Goal: Task Accomplishment & Management: Use online tool/utility

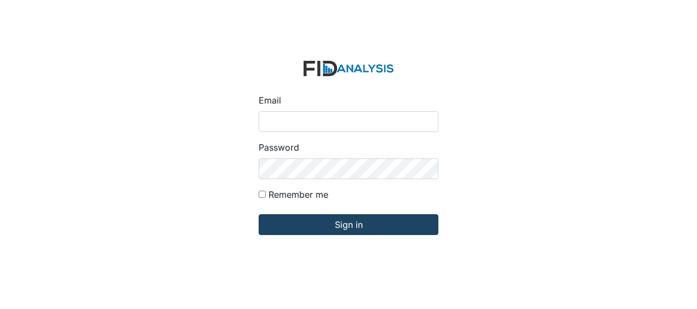
type input "[EMAIL_ADDRESS][DOMAIN_NAME]"
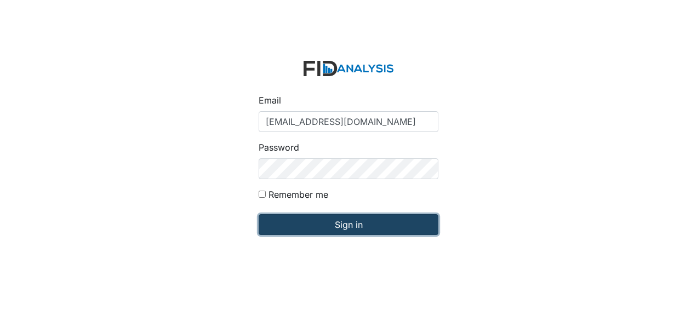
click at [321, 231] on input "Sign in" at bounding box center [349, 224] width 180 height 21
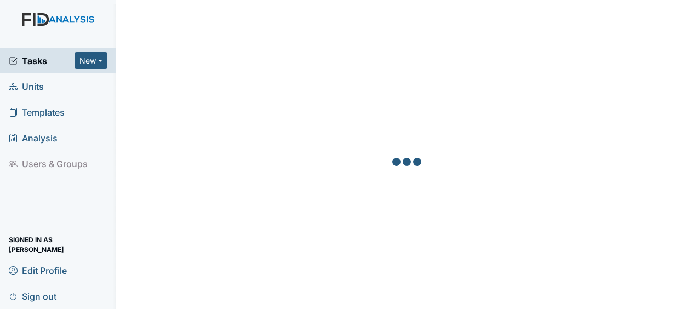
click at [34, 90] on span "Units" at bounding box center [26, 86] width 35 height 17
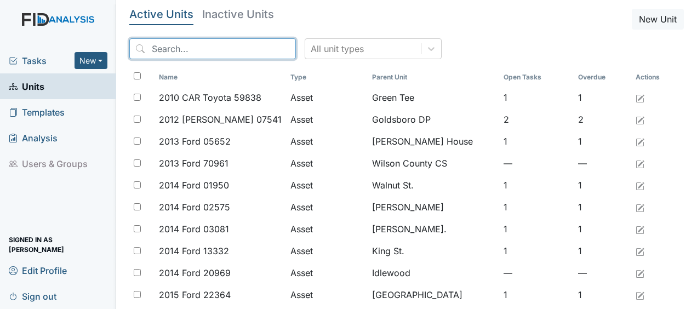
click at [166, 53] on input "search" at bounding box center [212, 48] width 167 height 21
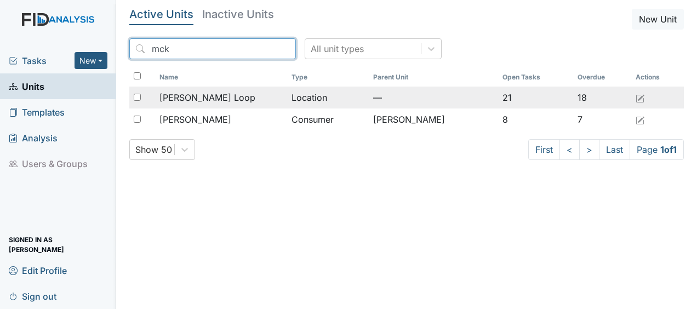
type input "mck"
click at [200, 99] on span "[PERSON_NAME] Loop" at bounding box center [208, 97] width 96 height 13
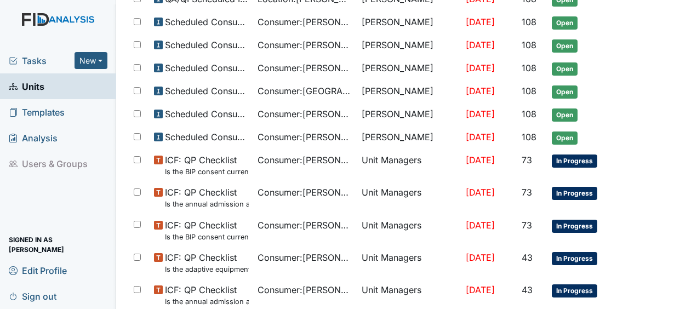
scroll to position [190, 0]
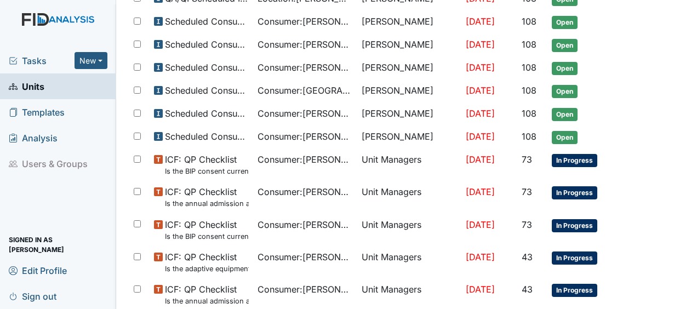
click at [258, 79] on td "Consumer : Alba, Desirae" at bounding box center [305, 90] width 104 height 23
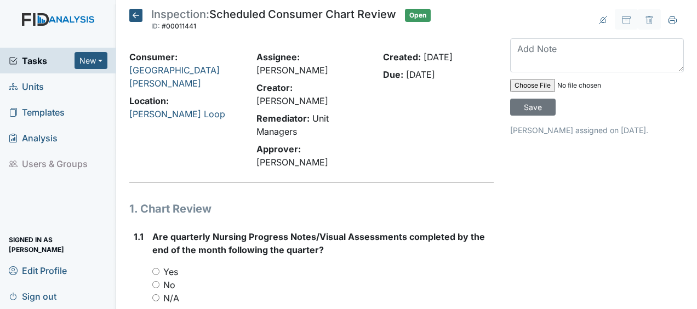
click at [138, 20] on icon at bounding box center [135, 15] width 13 height 13
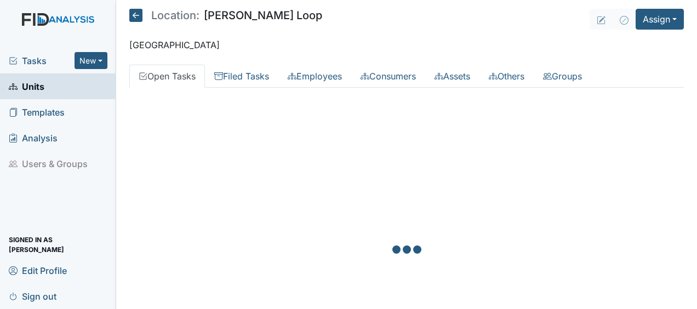
click at [138, 20] on icon at bounding box center [135, 15] width 13 height 13
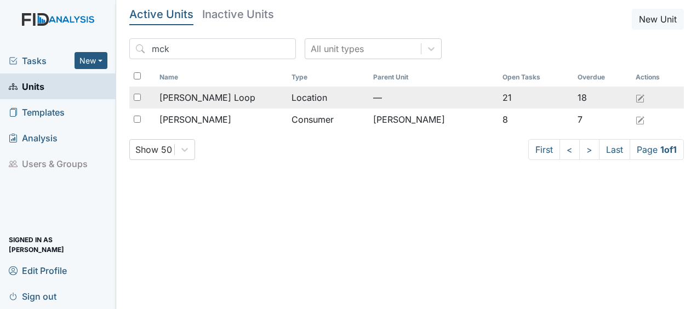
click at [208, 98] on span "[PERSON_NAME] Loop" at bounding box center [208, 97] width 96 height 13
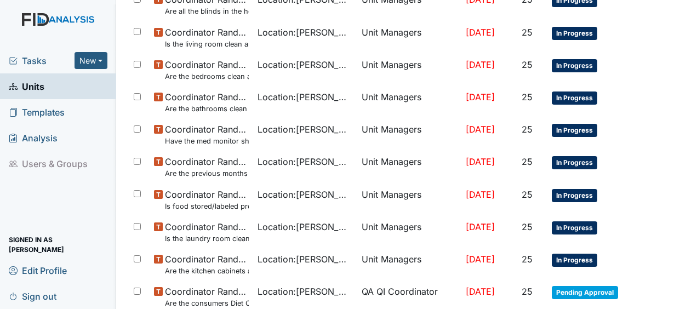
scroll to position [795, 0]
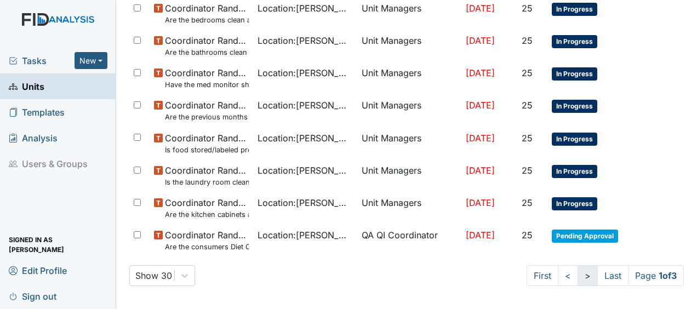
click at [578, 270] on link ">" at bounding box center [588, 275] width 20 height 21
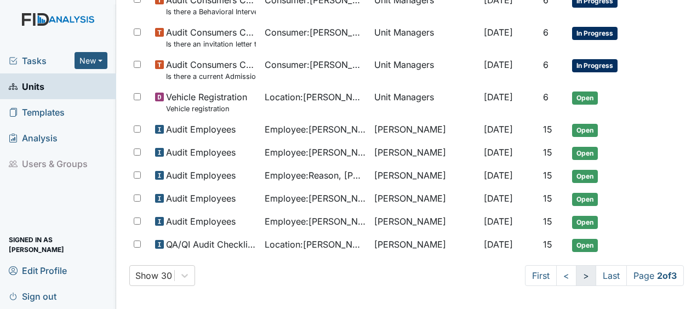
click at [576, 270] on link ">" at bounding box center [586, 275] width 20 height 21
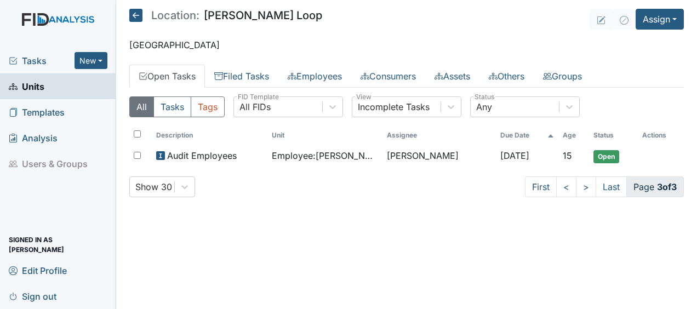
scroll to position [0, 0]
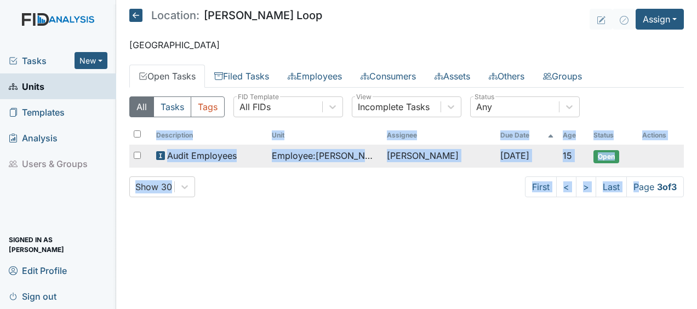
drag, startPoint x: 634, startPoint y: 214, endPoint x: 399, endPoint y: 166, distance: 239.5
click at [399, 166] on main "Location: McKeel Loop Assign Assign Form Assign Inspection Assign Document Assi…" at bounding box center [406, 154] width 581 height 309
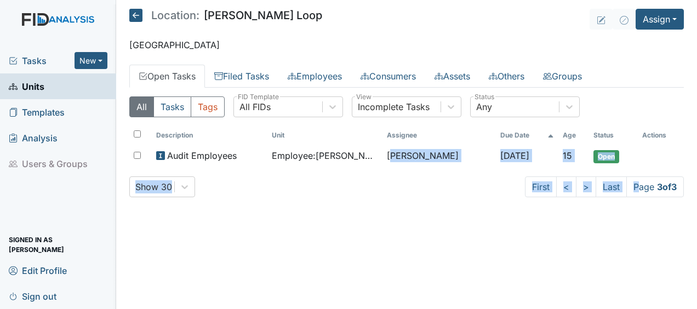
click at [585, 217] on main "Location: McKeel Loop Assign Assign Form Assign Inspection Assign Document Assi…" at bounding box center [406, 154] width 581 height 309
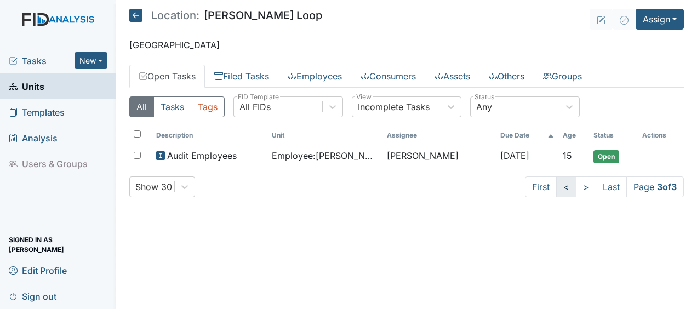
click at [564, 186] on link "<" at bounding box center [566, 187] width 20 height 21
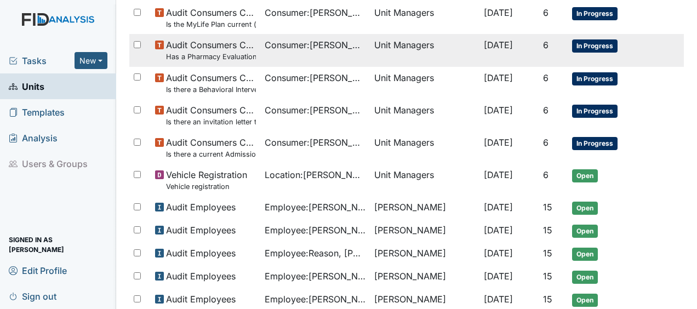
scroll to position [795, 0]
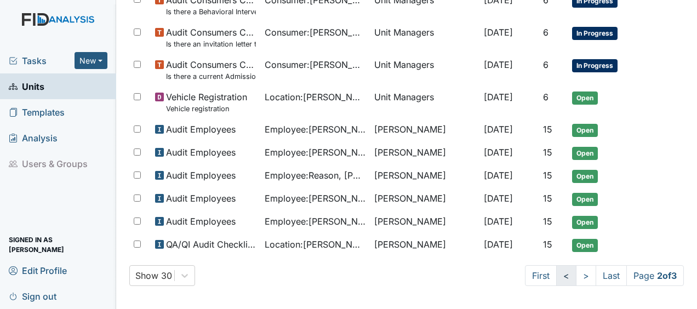
click at [556, 271] on link "<" at bounding box center [566, 275] width 20 height 21
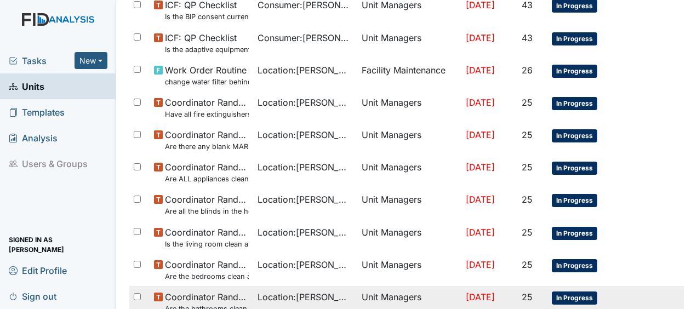
scroll to position [538, 0]
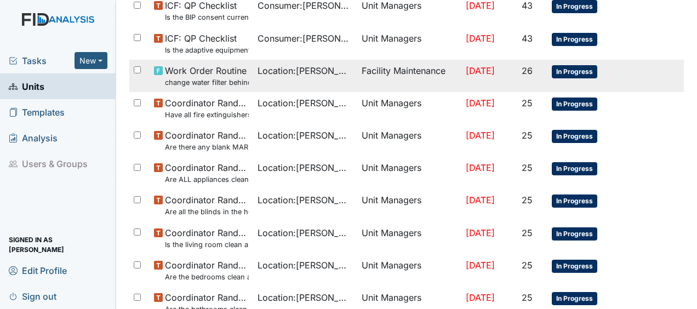
click at [386, 69] on td "Facility Maintenance" at bounding box center [409, 76] width 104 height 32
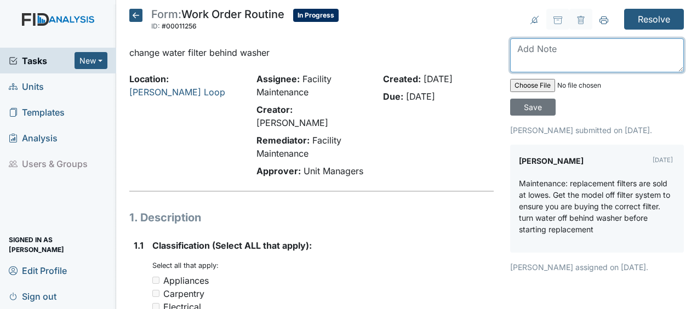
click at [513, 48] on textarea at bounding box center [597, 55] width 174 height 34
type textarea "replaced filter JB"
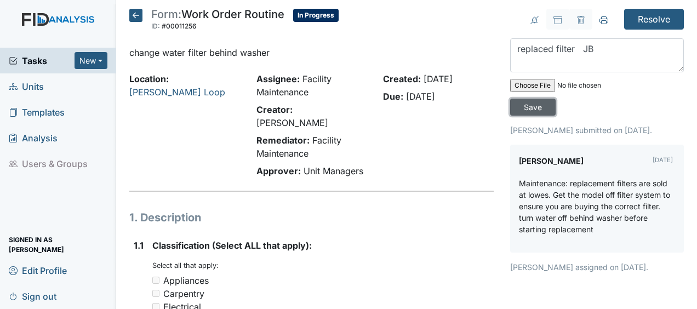
click at [526, 107] on input "Save" at bounding box center [533, 107] width 46 height 17
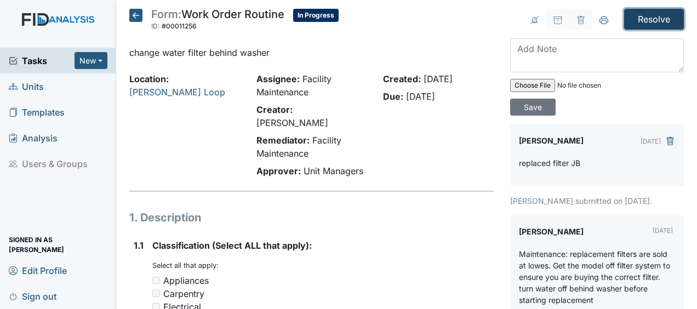
click at [649, 17] on input "Resolve" at bounding box center [654, 19] width 60 height 21
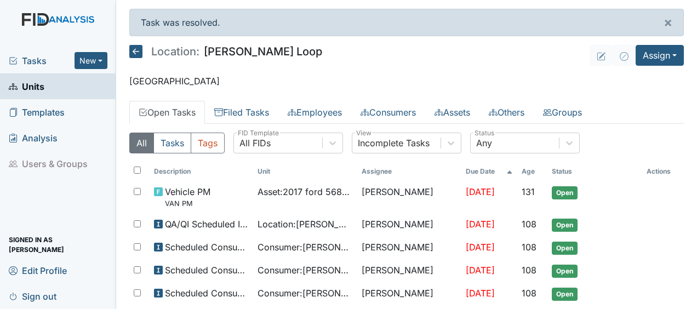
click at [138, 53] on icon at bounding box center [135, 51] width 13 height 13
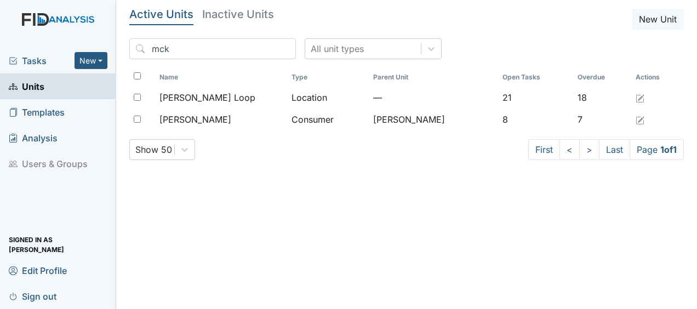
click at [272, 226] on main "Active Units Inactive Units New Unit mck All unit types Name Type Parent Unit O…" at bounding box center [406, 154] width 581 height 309
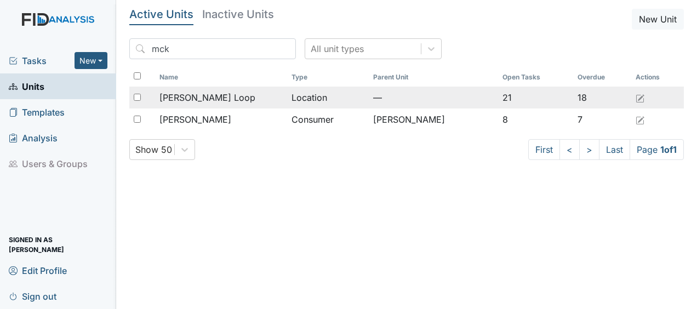
click at [208, 96] on span "[PERSON_NAME] Loop" at bounding box center [208, 97] width 96 height 13
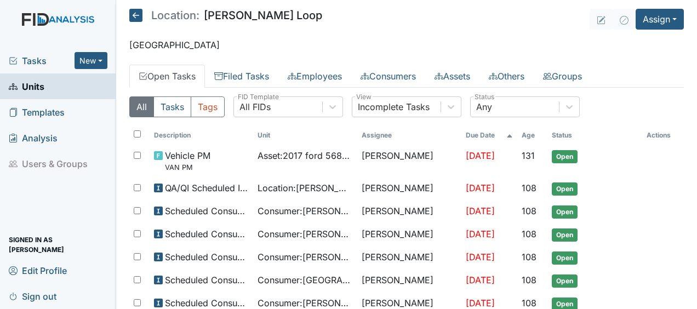
click at [137, 11] on icon at bounding box center [135, 15] width 13 height 13
